Goal: Task Accomplishment & Management: Manage account settings

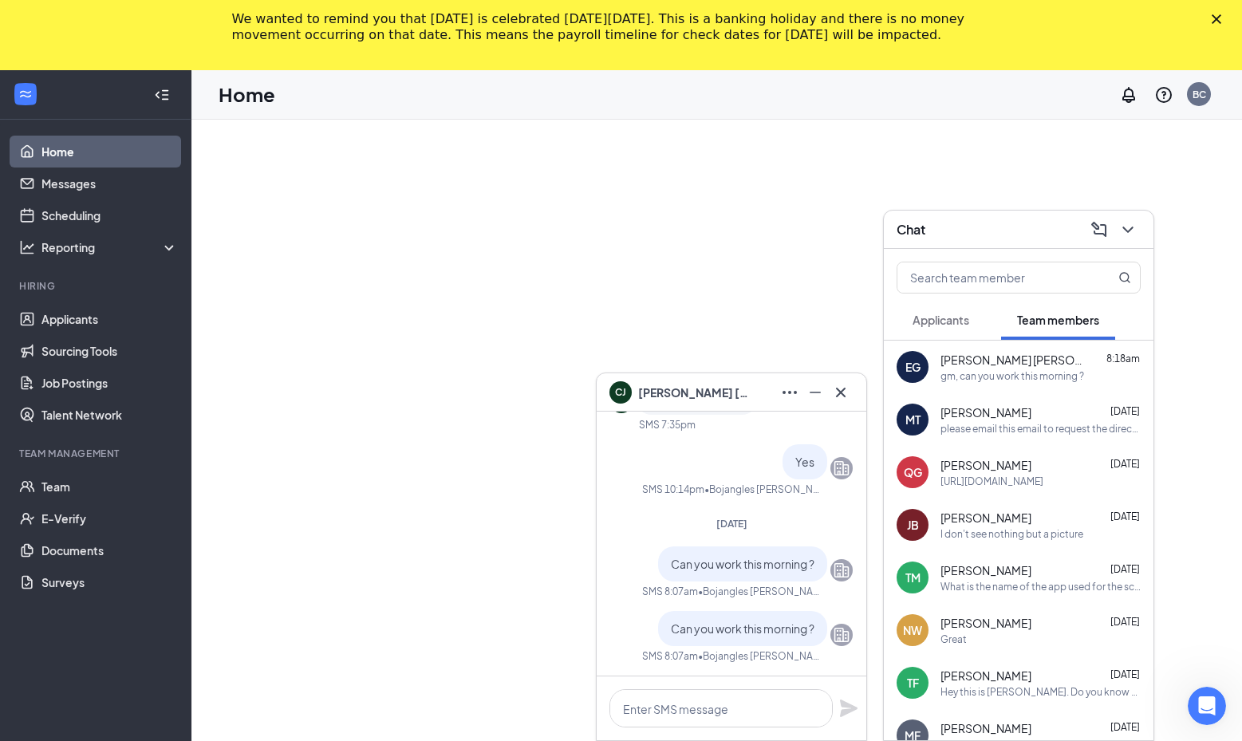
click at [971, 330] on button "Applicants" at bounding box center [940, 320] width 89 height 40
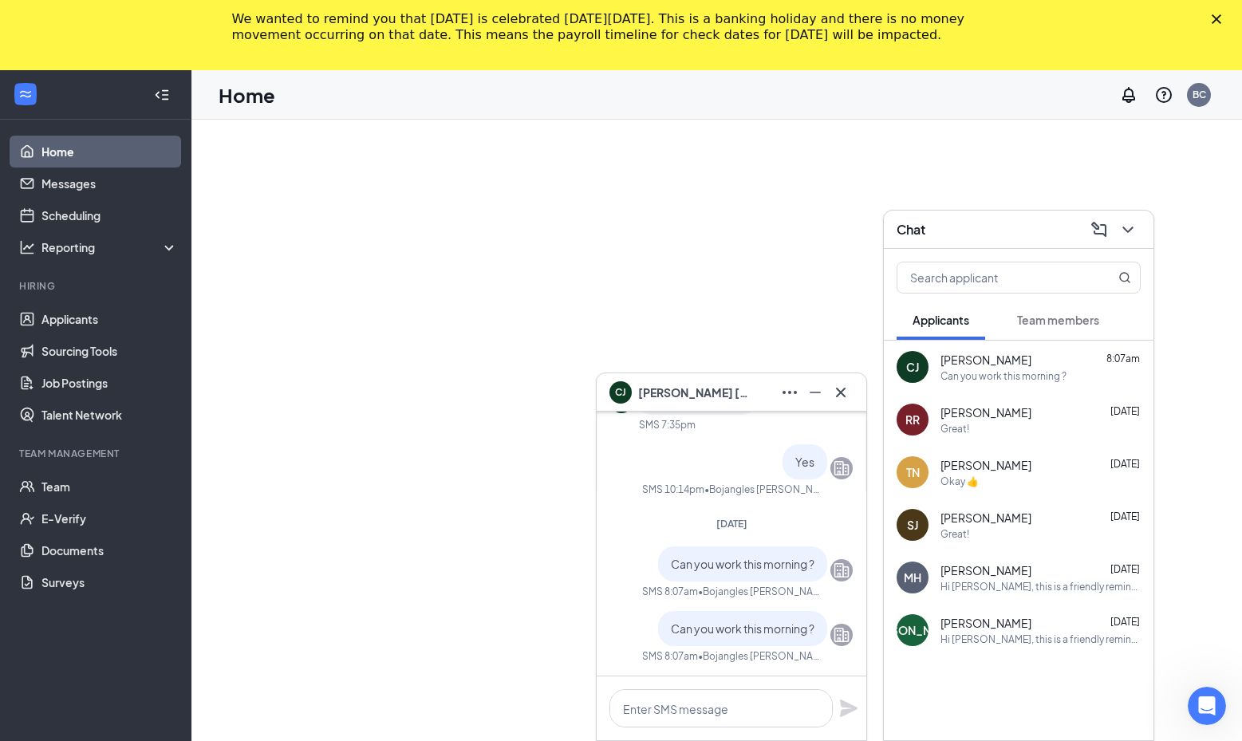
click at [981, 369] on div "Can you work this morning ?" at bounding box center [1003, 376] width 126 height 14
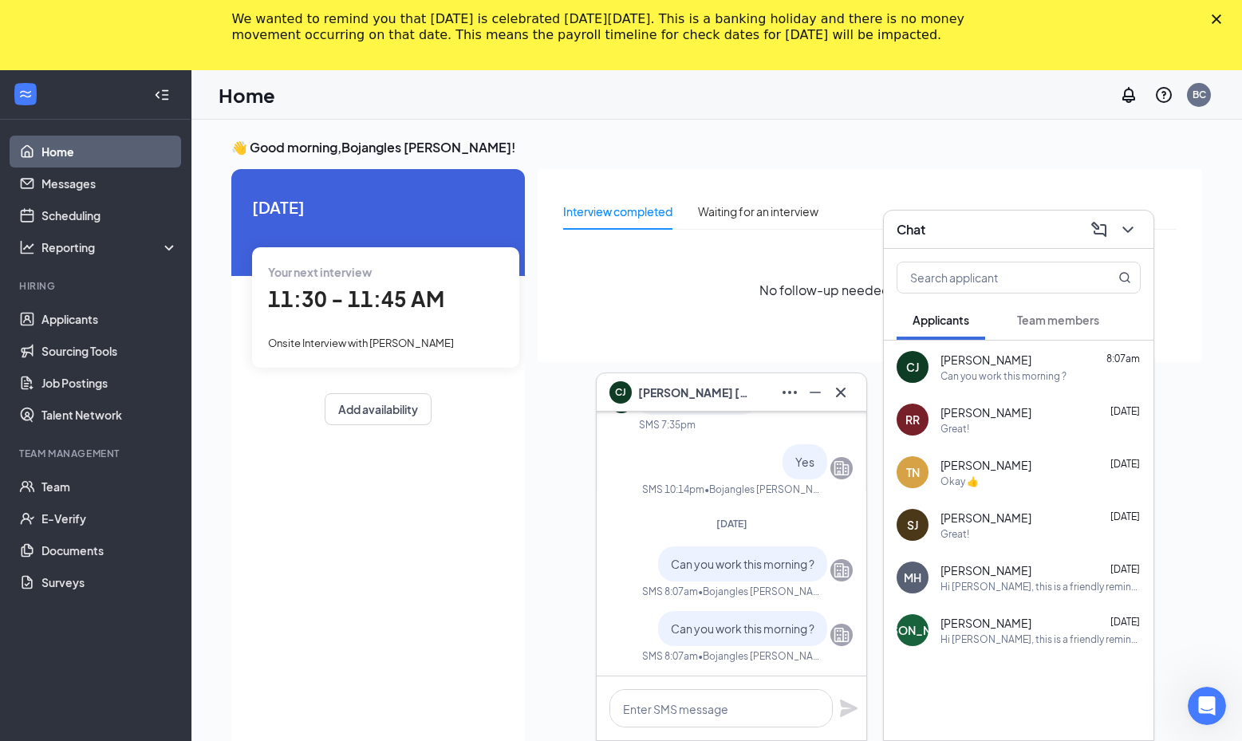
click at [1031, 332] on button "Team members" at bounding box center [1058, 320] width 114 height 40
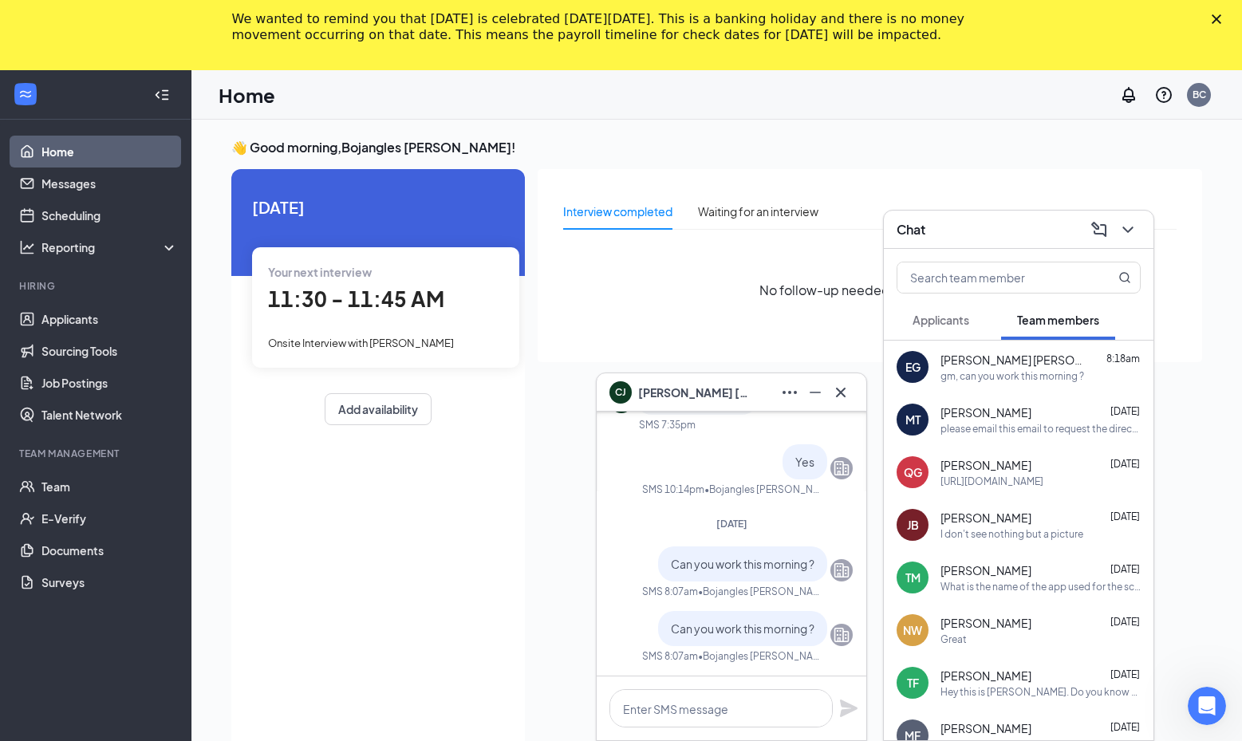
click at [977, 333] on button "Applicants" at bounding box center [940, 320] width 89 height 40
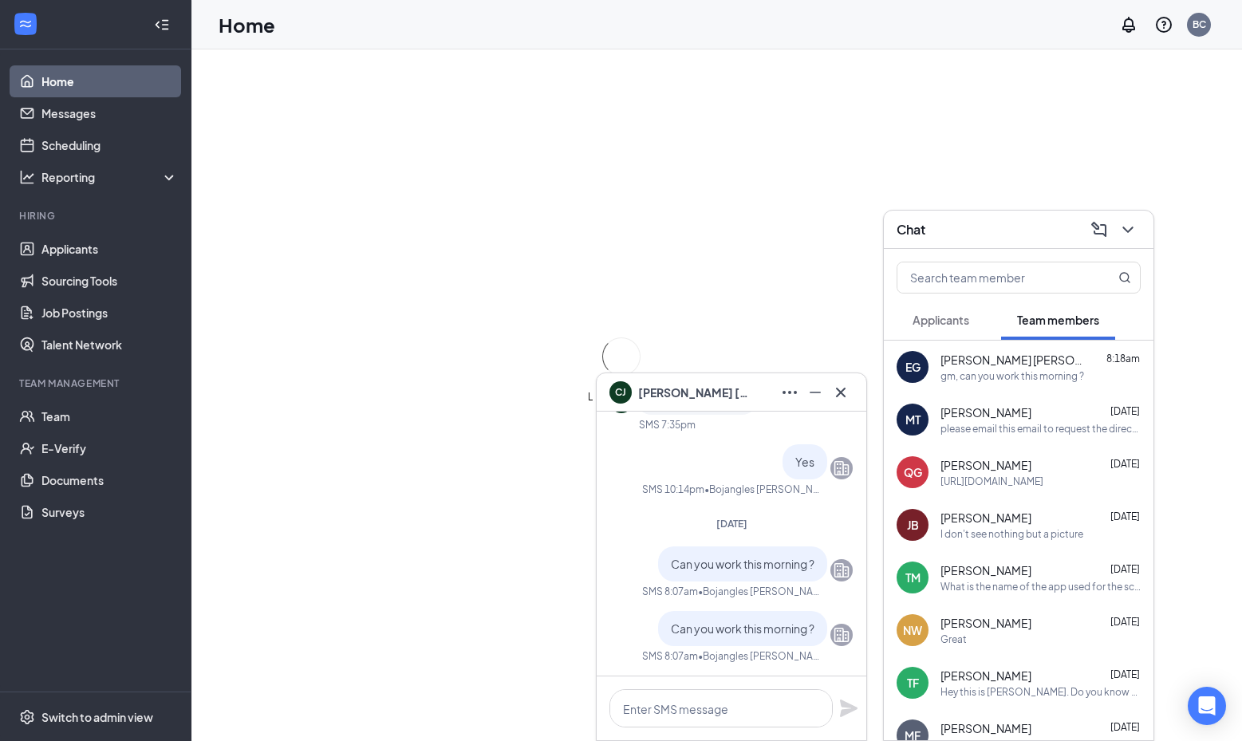
click at [941, 316] on span "Applicants" at bounding box center [940, 320] width 57 height 14
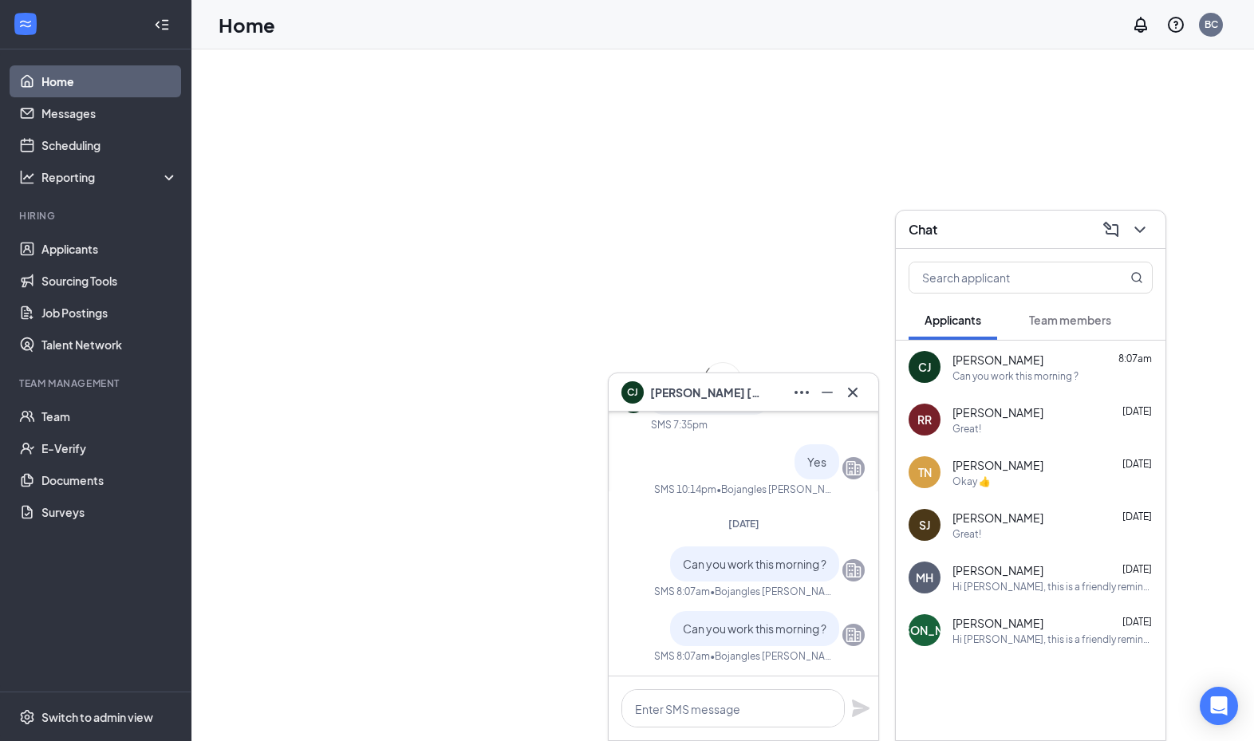
click at [971, 371] on div "Can you work this morning ?" at bounding box center [1015, 376] width 126 height 14
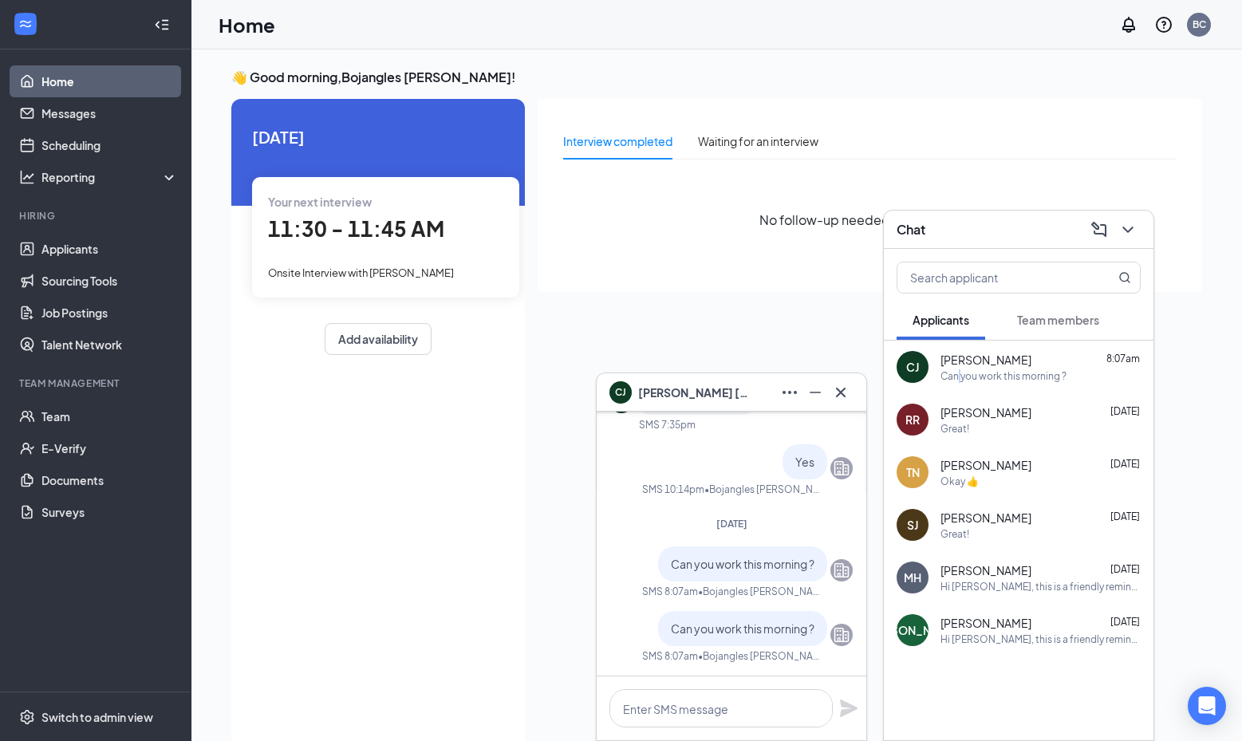
click at [1020, 332] on button "Team members" at bounding box center [1058, 320] width 114 height 40
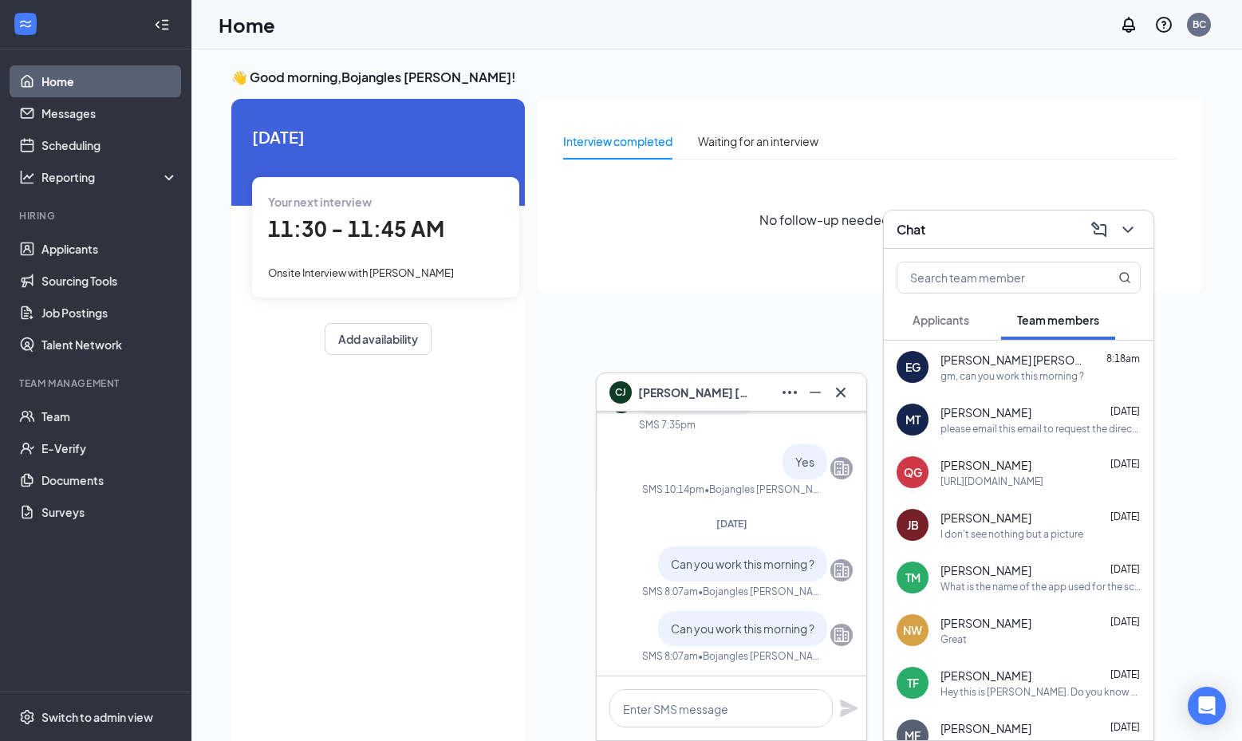
click at [999, 360] on span "[PERSON_NAME] [PERSON_NAME]" at bounding box center [1012, 360] width 144 height 16
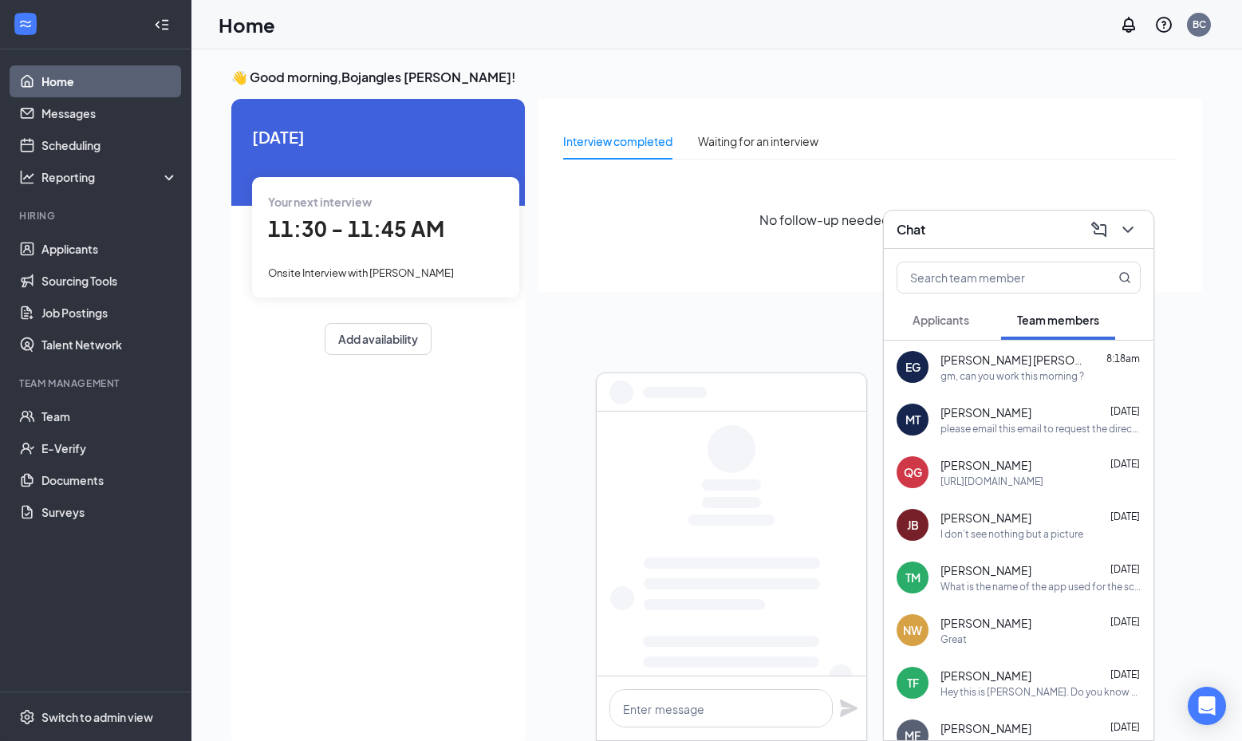
click at [936, 302] on button "Applicants" at bounding box center [940, 320] width 89 height 40
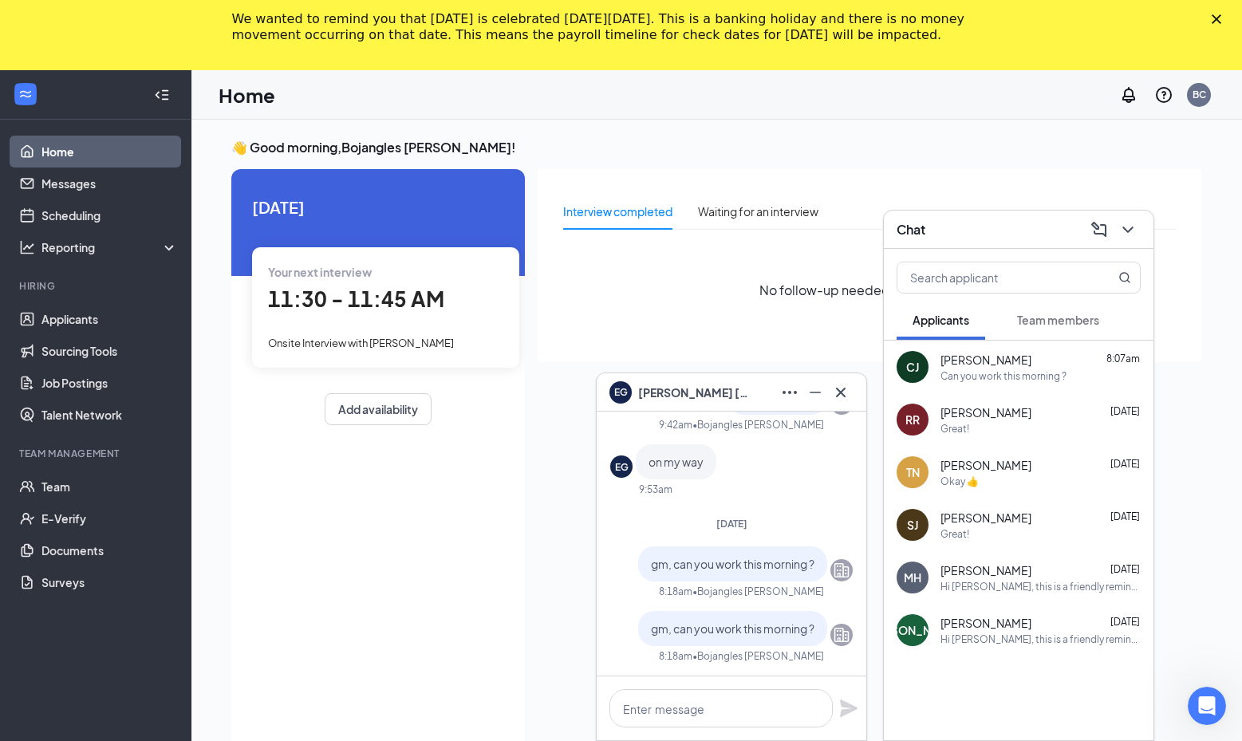
click at [1090, 317] on span "Team members" at bounding box center [1058, 320] width 82 height 14
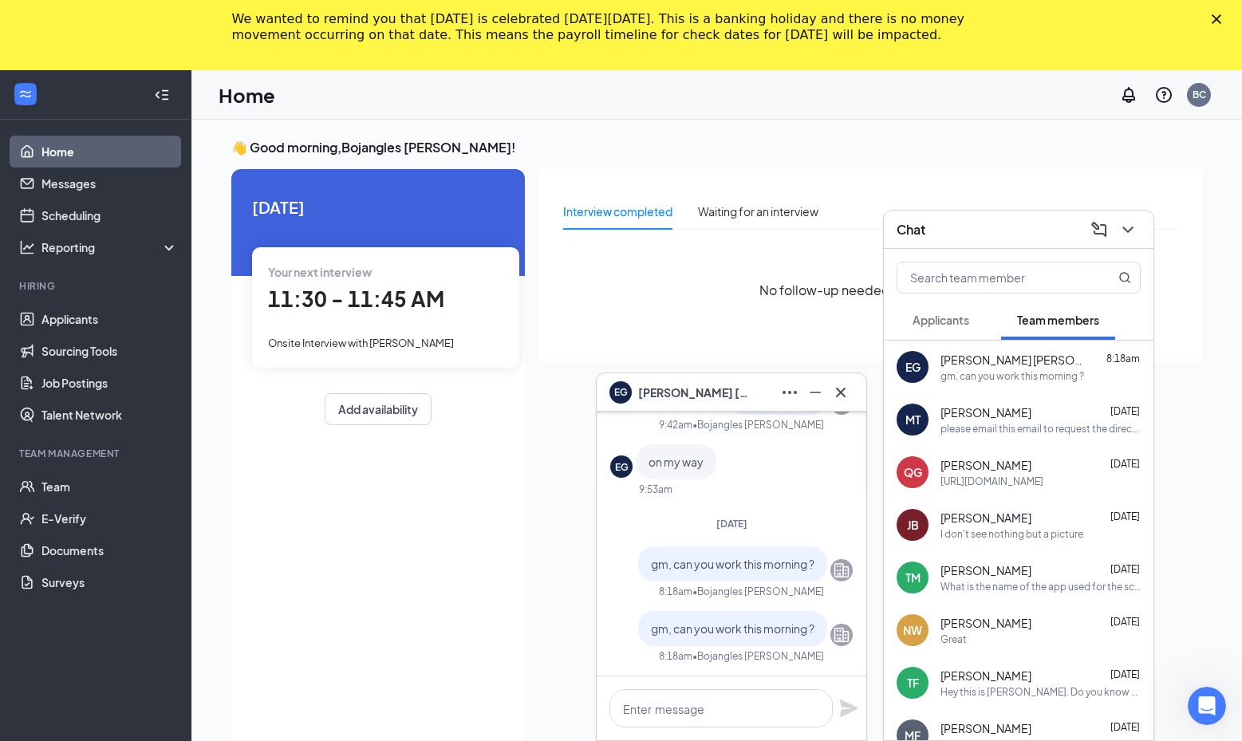
click at [1124, 236] on icon "ChevronDown" at bounding box center [1127, 229] width 19 height 19
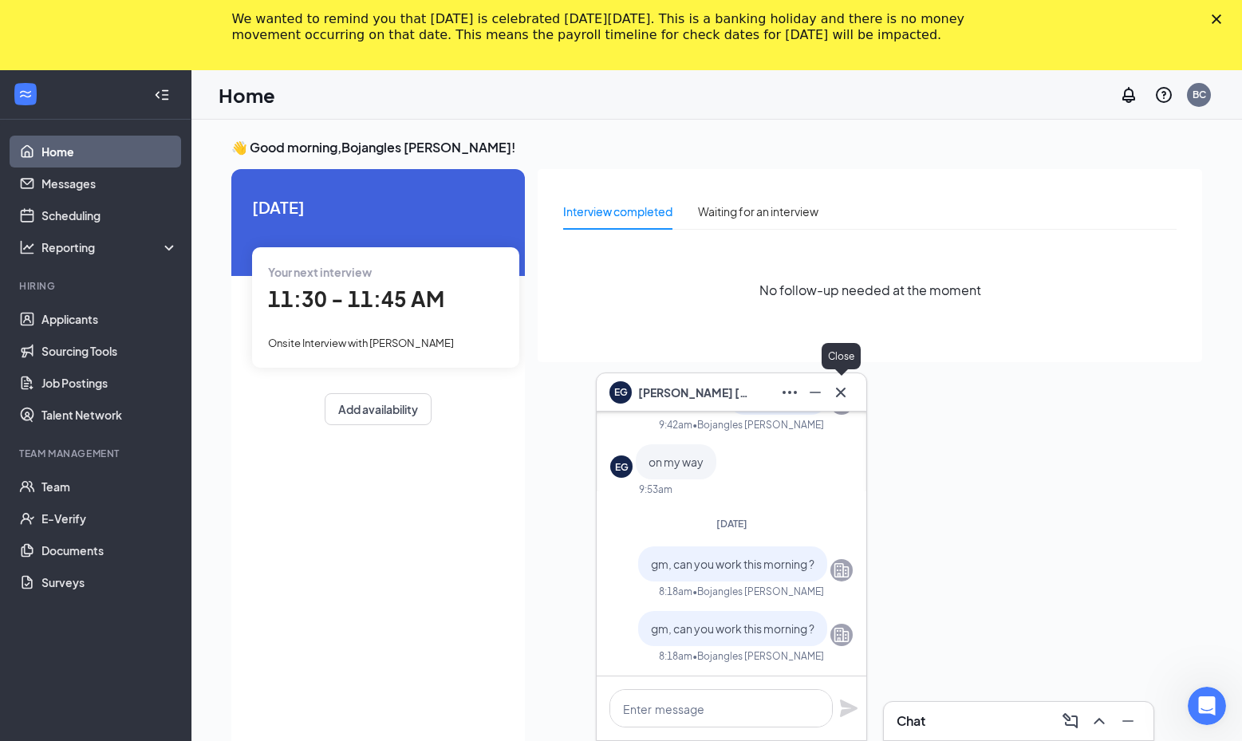
click at [814, 371] on div "Interview completed Waiting for an interview No follow-up needed at the moment" at bounding box center [870, 488] width 664 height 639
click at [838, 386] on icon "Cross" at bounding box center [840, 392] width 19 height 19
